Goal: Task Accomplishment & Management: Use online tool/utility

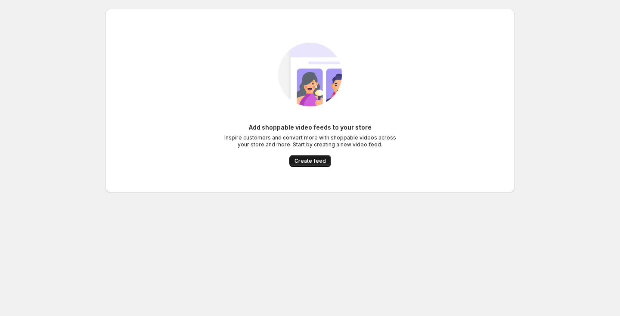
click at [306, 159] on span "Create feed" at bounding box center [310, 161] width 31 height 7
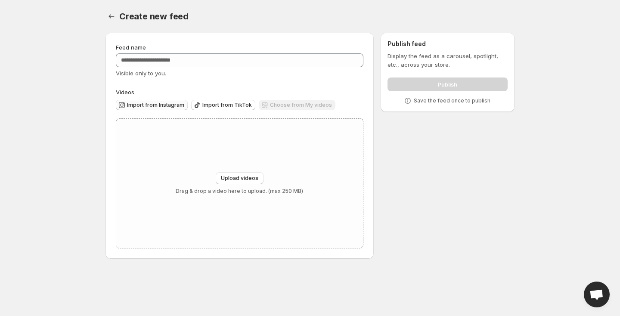
click at [156, 106] on span "Import from Instagram" at bounding box center [155, 105] width 57 height 7
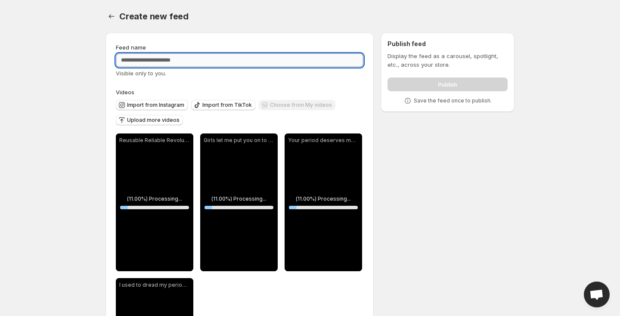
click at [185, 57] on input "Feed name" at bounding box center [240, 60] width 248 height 14
type input "**"
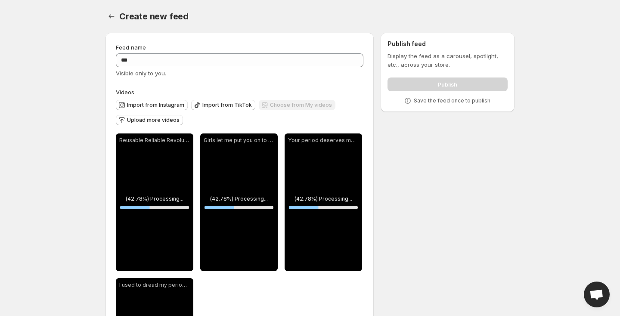
click at [188, 72] on div "Visible only to you." at bounding box center [240, 73] width 248 height 9
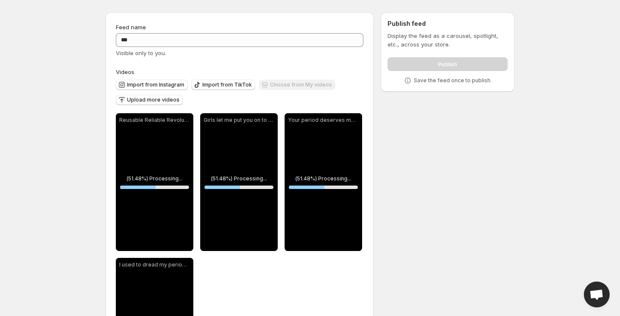
scroll to position [14, 0]
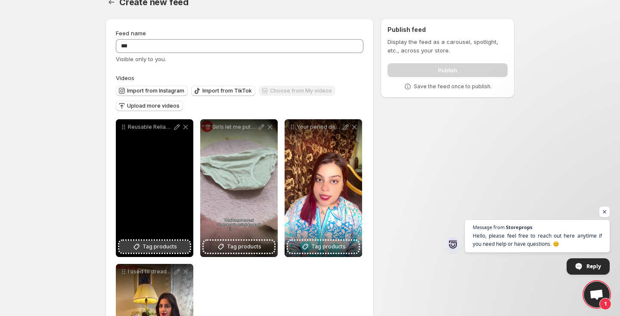
click at [139, 247] on icon at bounding box center [136, 246] width 9 height 9
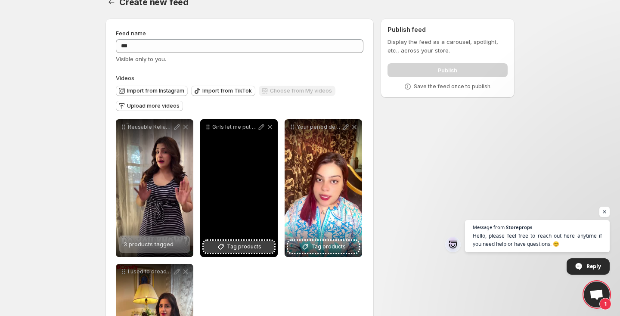
click at [230, 251] on span "Tag products" at bounding box center [244, 246] width 34 height 9
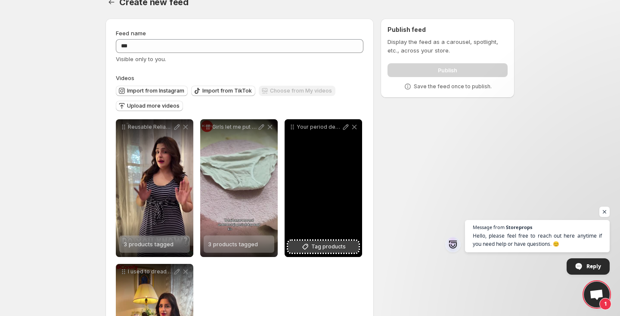
click at [310, 245] on icon at bounding box center [305, 246] width 9 height 9
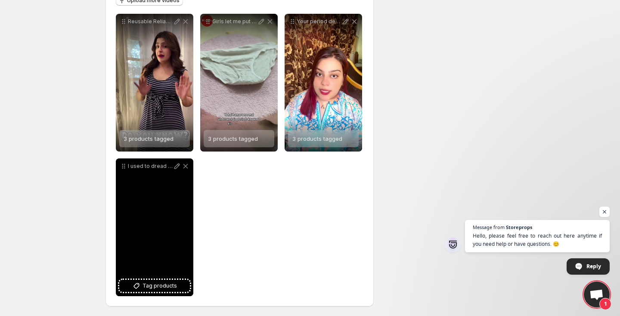
scroll to position [121, 0]
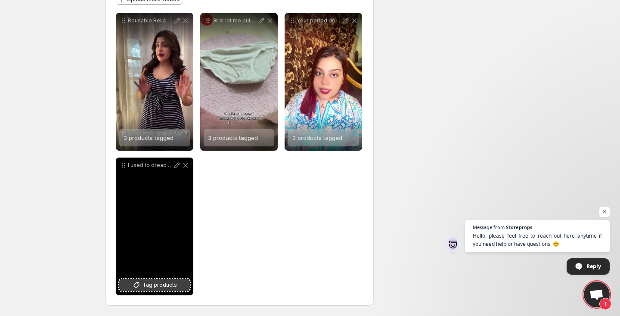
click at [144, 283] on span "Tag products" at bounding box center [160, 285] width 34 height 9
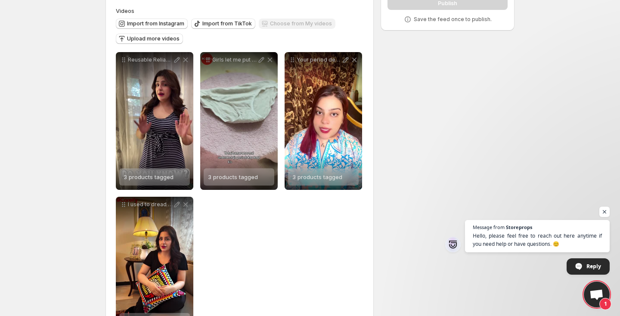
scroll to position [0, 0]
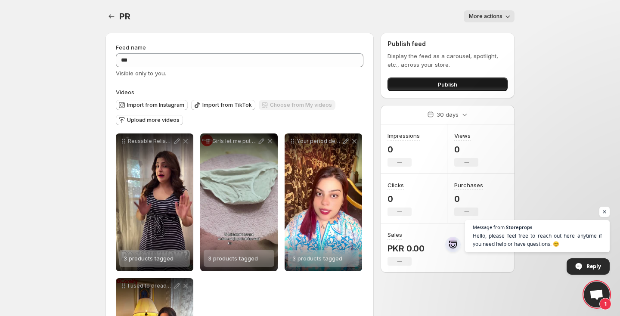
click at [411, 84] on button "Publish" at bounding box center [448, 85] width 120 height 14
